Goal: Obtain resource: Download file/media

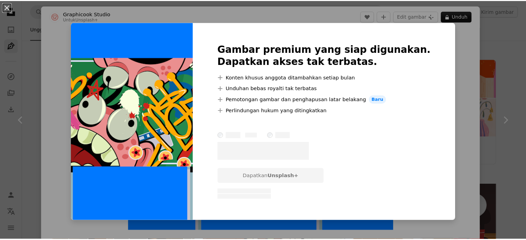
scroll to position [4708, 0]
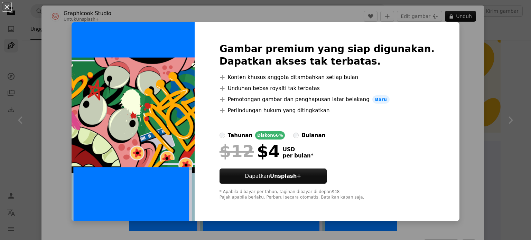
click at [60, 75] on div "An X shape Gambar premium yang siap digunakan. Dapatkan akses tak terbatas. A p…" at bounding box center [265, 120] width 531 height 240
